Goal: Task Accomplishment & Management: Complete application form

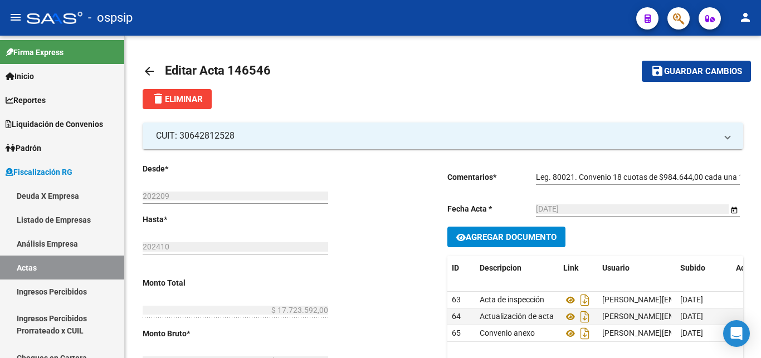
scroll to position [90, 0]
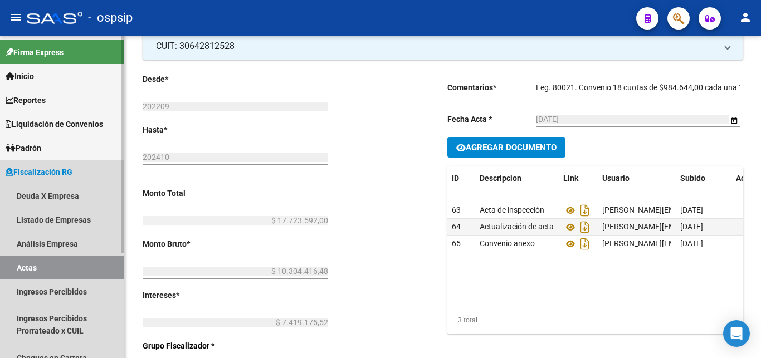
click at [37, 267] on link "Actas" at bounding box center [62, 268] width 124 height 24
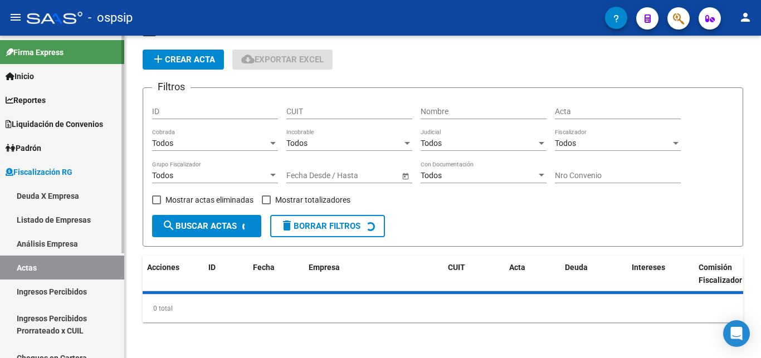
scroll to position [33, 0]
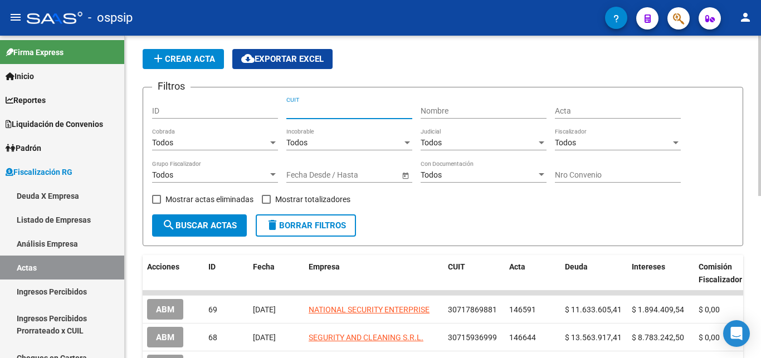
click at [358, 109] on input "CUIT" at bounding box center [349, 110] width 126 height 9
paste input "30-71726559-5"
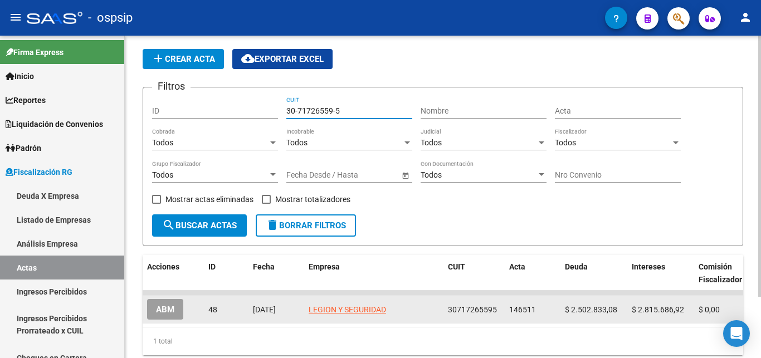
type input "30-71726559-5"
click at [161, 309] on span "ABM" at bounding box center [165, 310] width 18 height 10
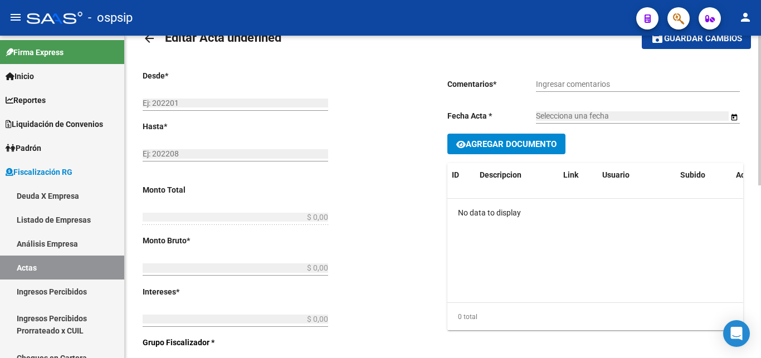
type input "202204"
type input "202403"
type input "$ 5.318.520,00"
type input "$ 2.502.833,08"
type input "$ 2.815.686,92"
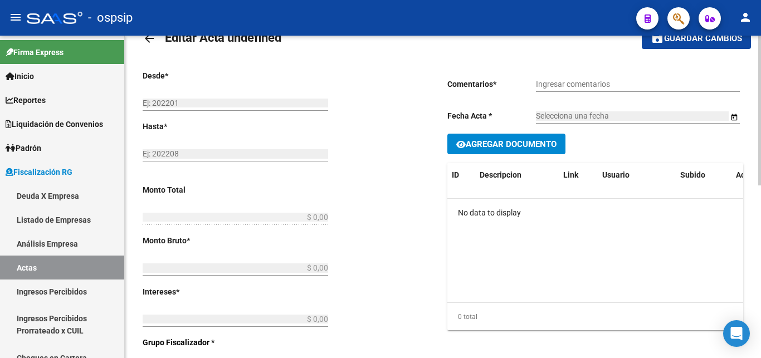
type input "146511"
type input "5000O"
checkbox input "true"
type input "Convenio en 24 cuotas de $221.605,00 cada una, 1er vto: [DATE]."
type input "[DATE]"
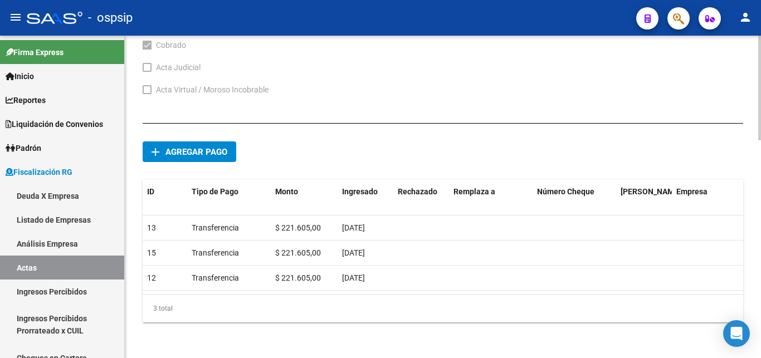
scroll to position [668, 0]
